Goal: Task Accomplishment & Management: Use online tool/utility

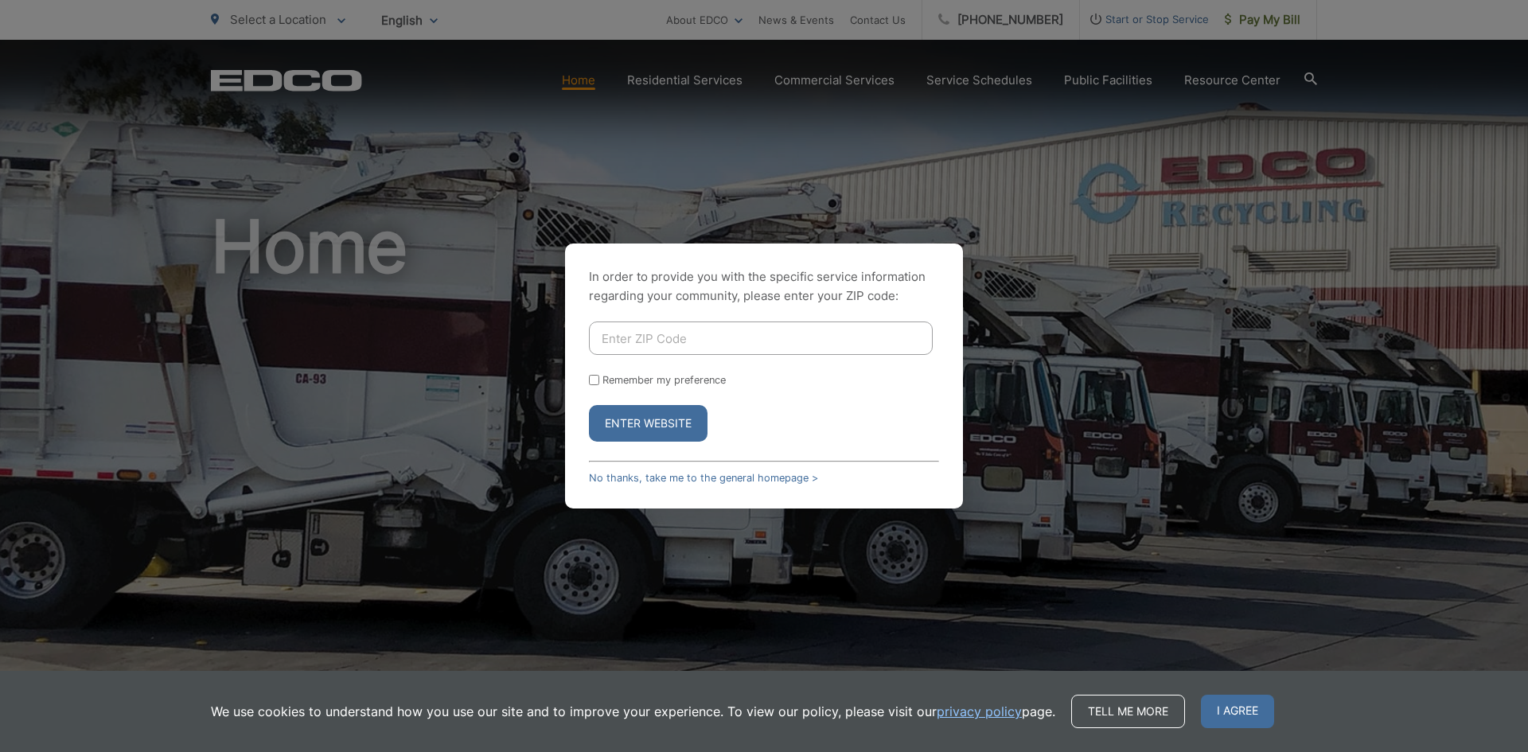
click at [711, 338] on input "Enter ZIP Code" at bounding box center [761, 337] width 344 height 33
type input "92082"
click at [650, 421] on button "Enter Website" at bounding box center [648, 423] width 119 height 37
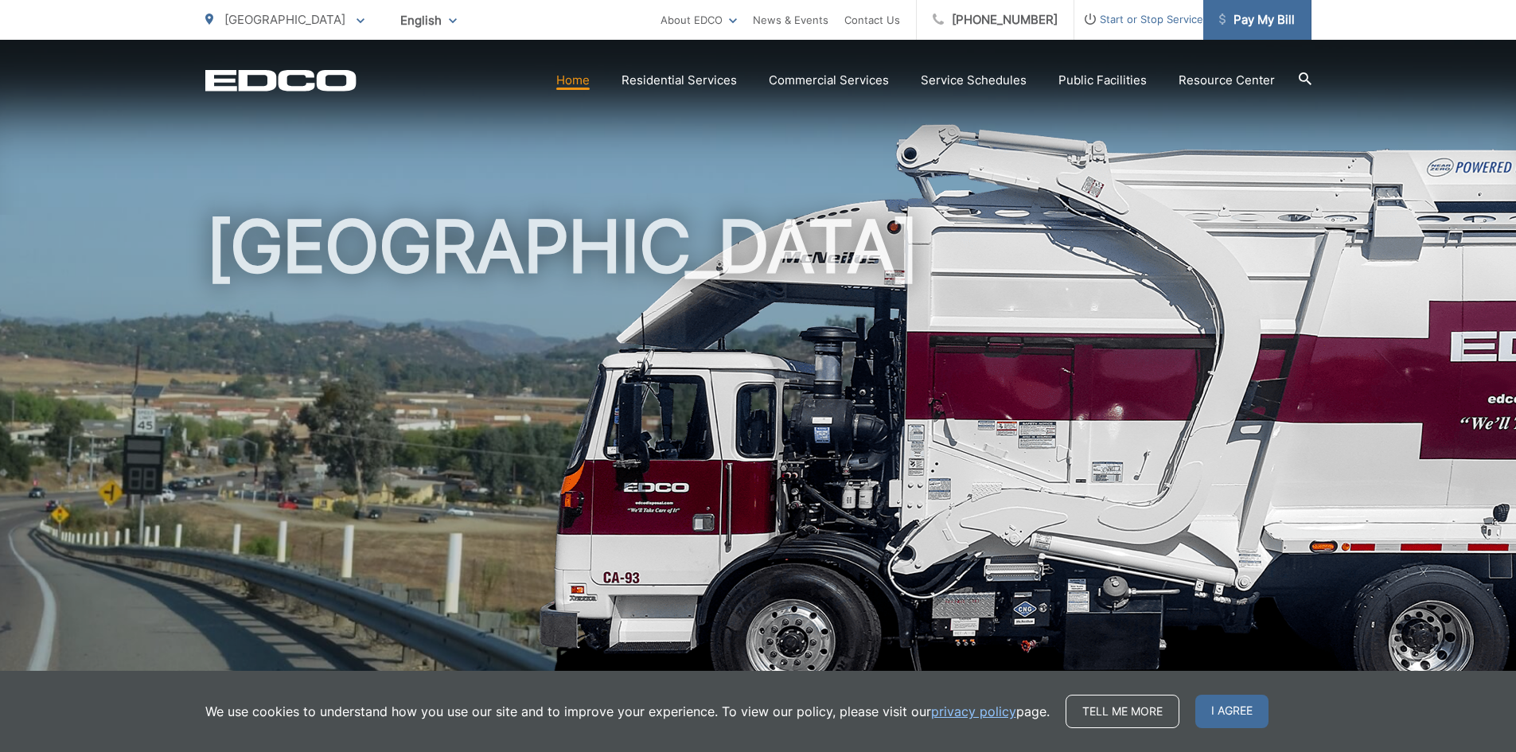
click at [1264, 22] on span "Pay My Bill" at bounding box center [1257, 19] width 76 height 19
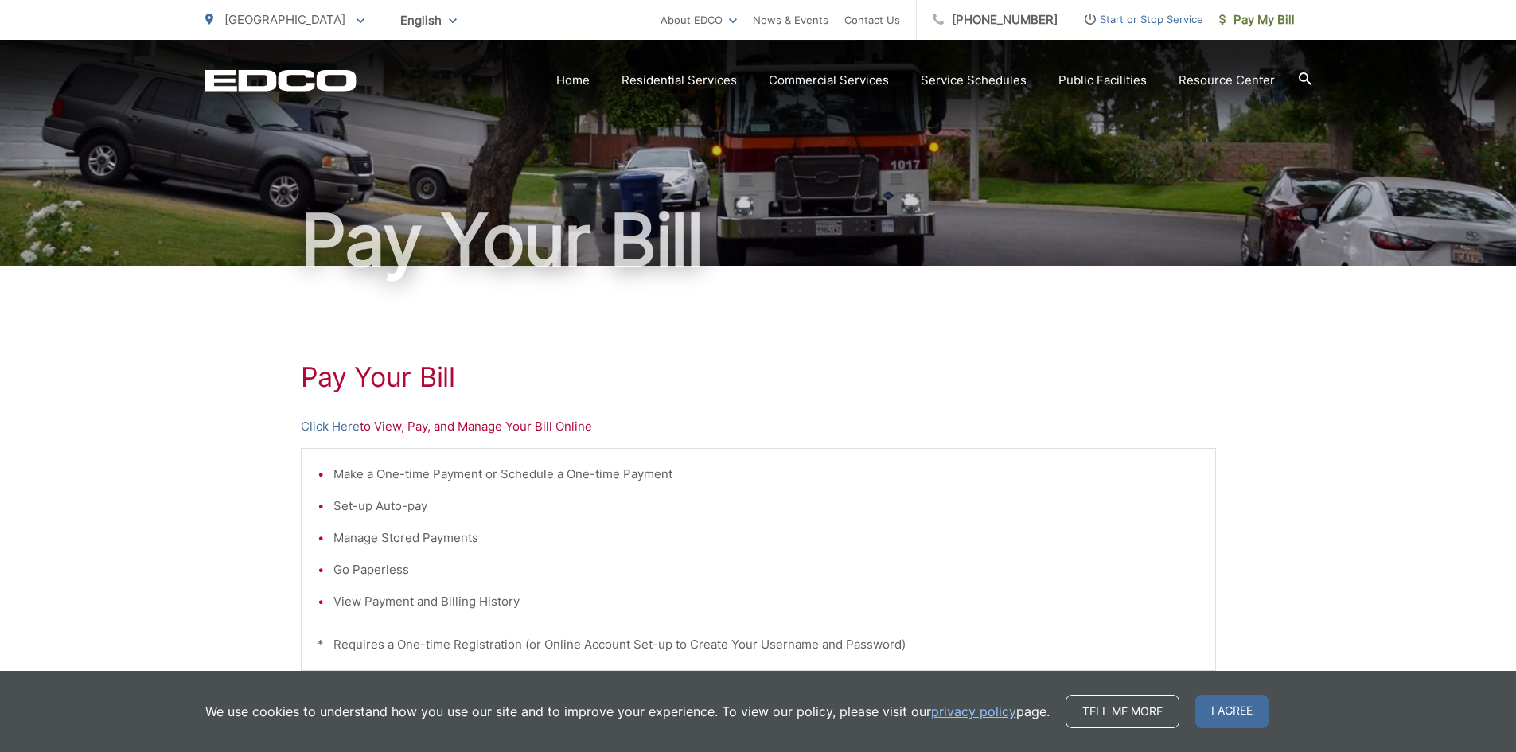
scroll to position [80, 0]
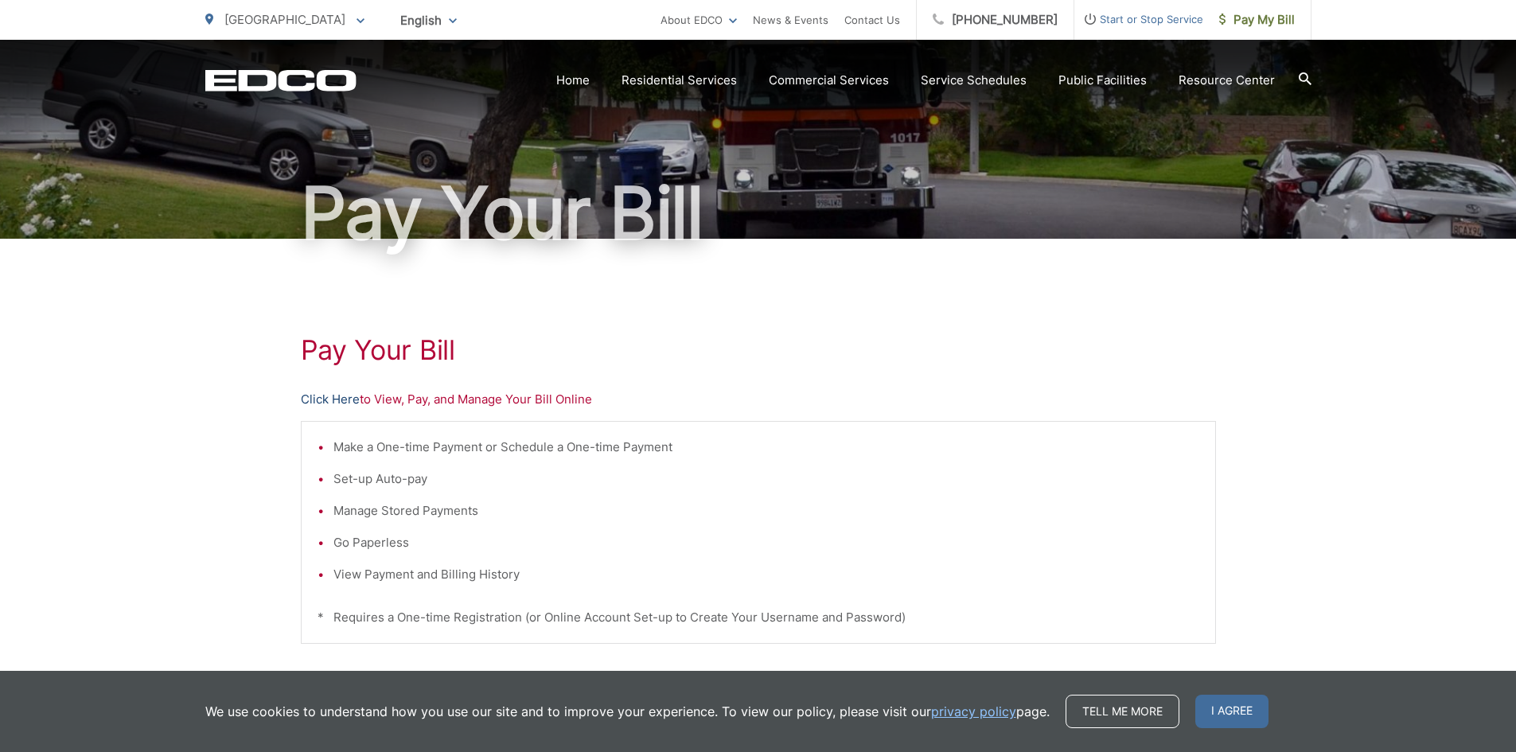
click at [329, 397] on link "Click Here" at bounding box center [330, 399] width 59 height 19
